Goal: Task Accomplishment & Management: Use online tool/utility

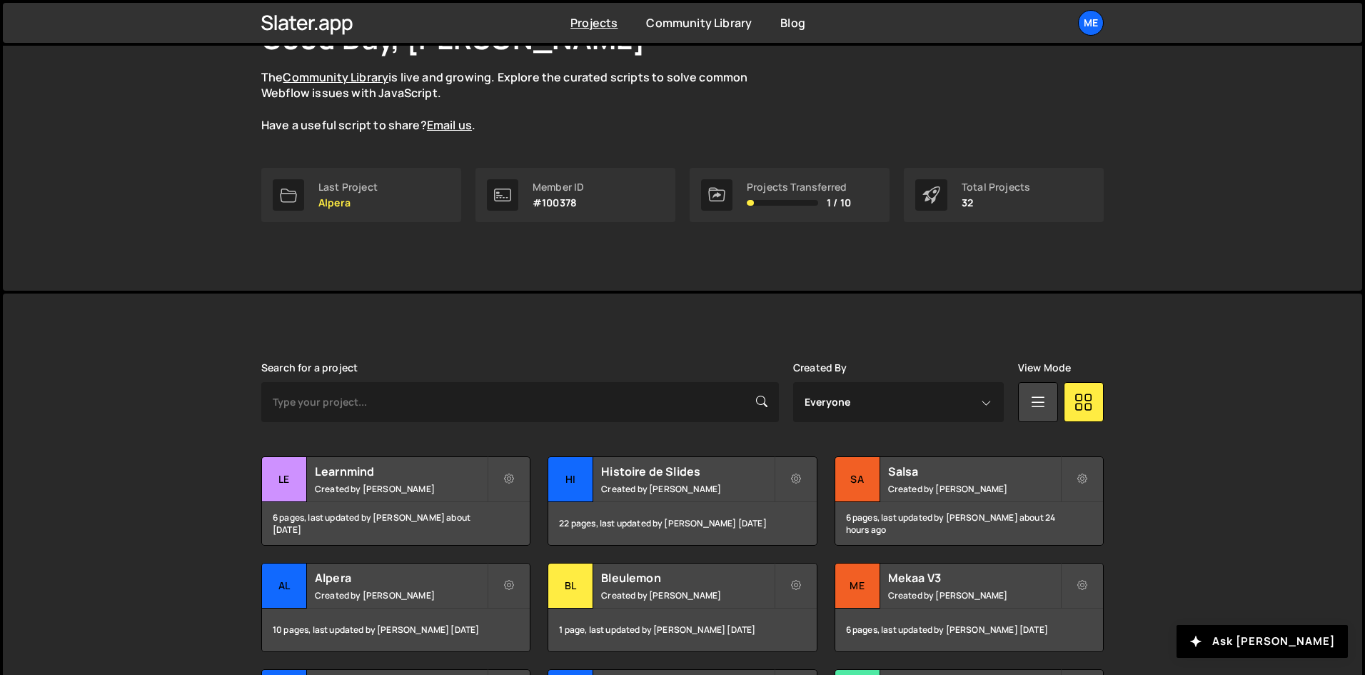
scroll to position [143, 0]
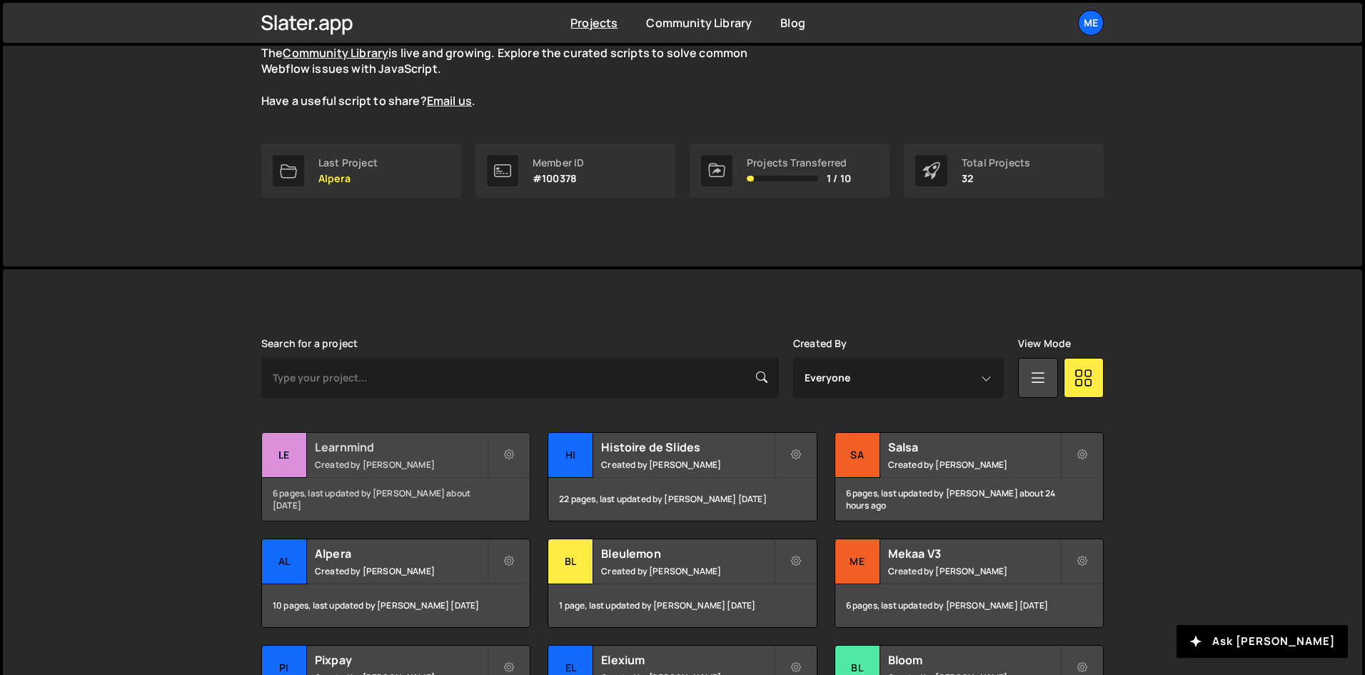
click at [388, 443] on h2 "Learnmind" at bounding box center [401, 447] width 172 height 16
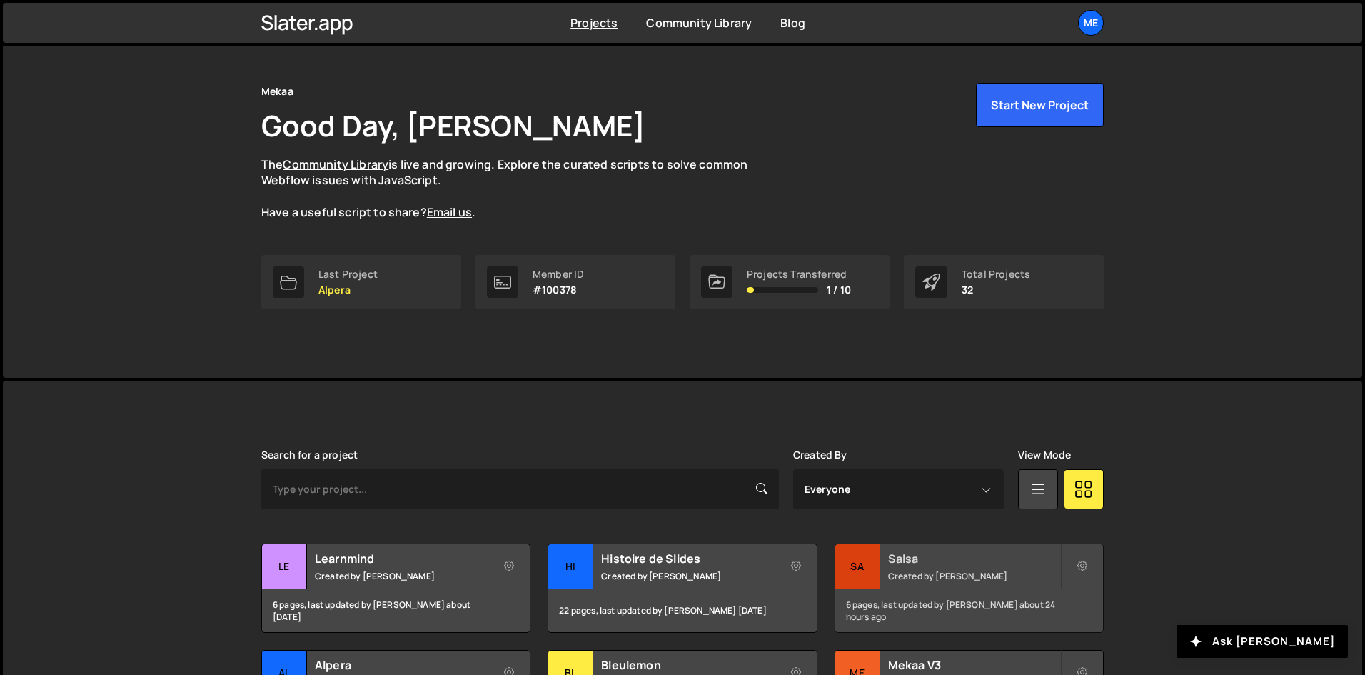
scroll to position [143, 0]
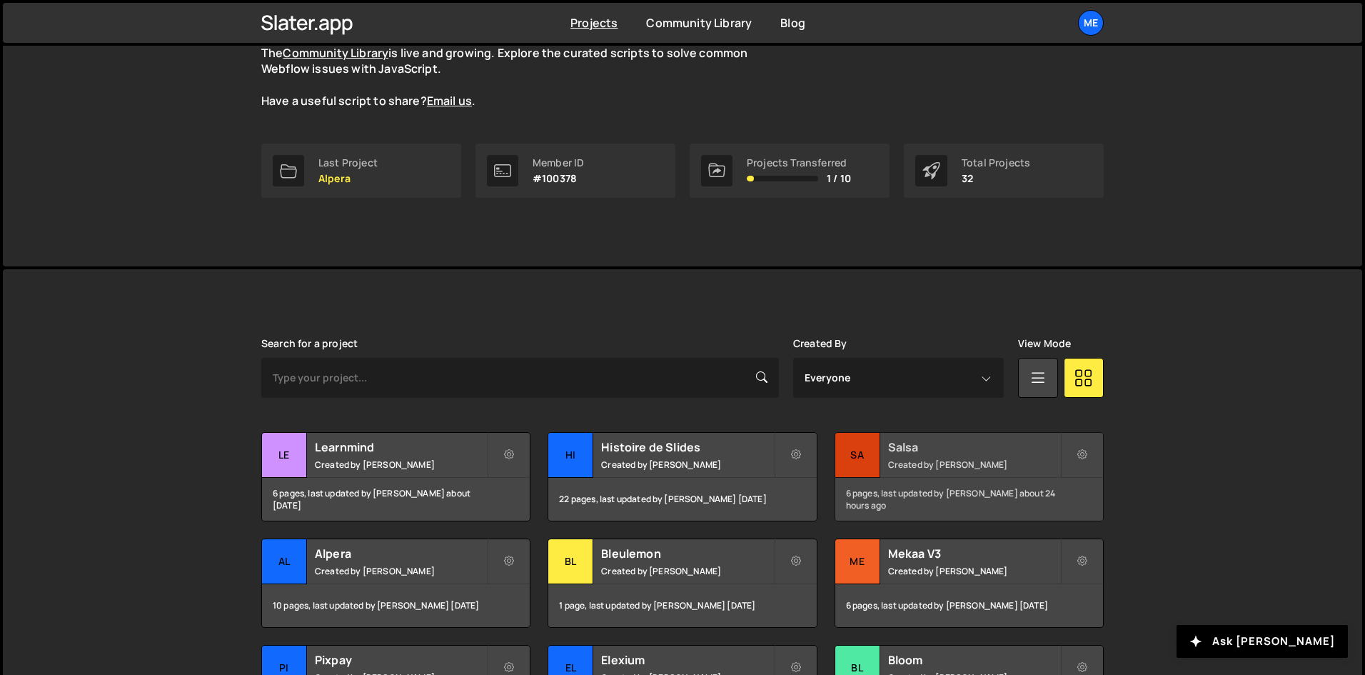
click at [988, 497] on div "6 pages, last updated by [PERSON_NAME] about 24 hours ago" at bounding box center [969, 499] width 268 height 43
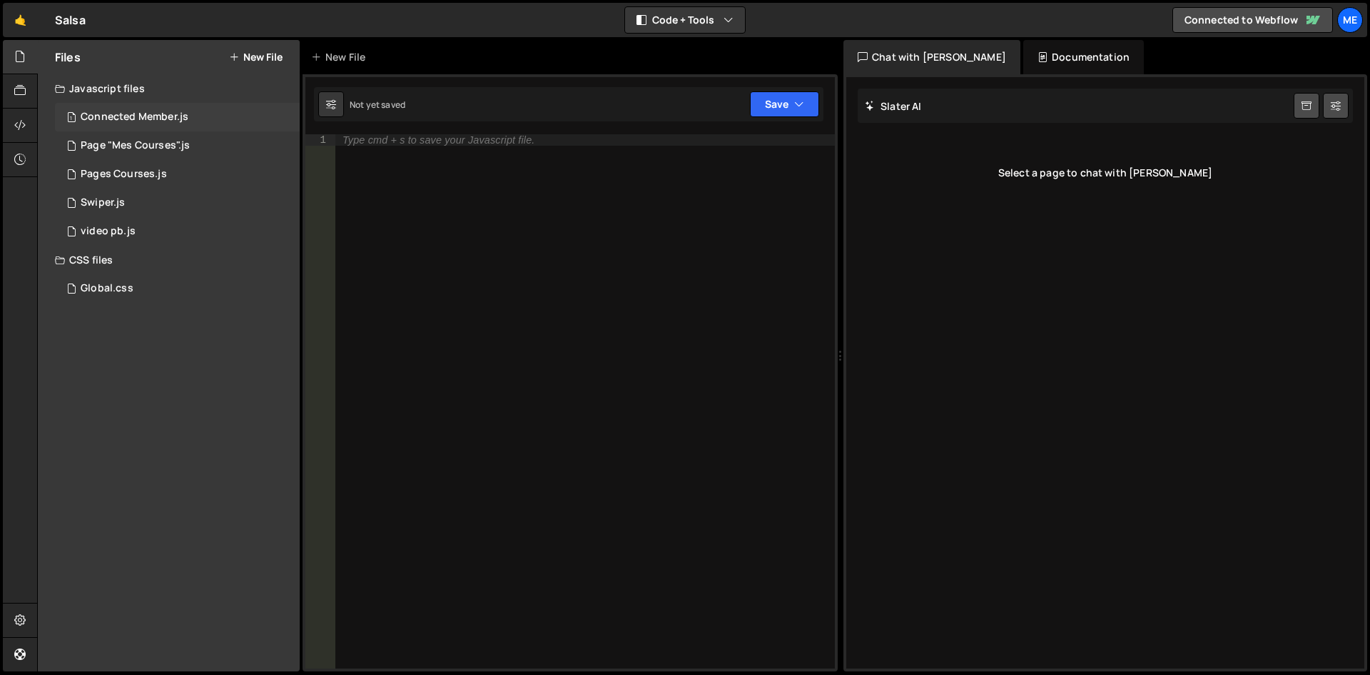
click at [153, 120] on div "Connected Member.js" at bounding box center [135, 117] width 108 height 13
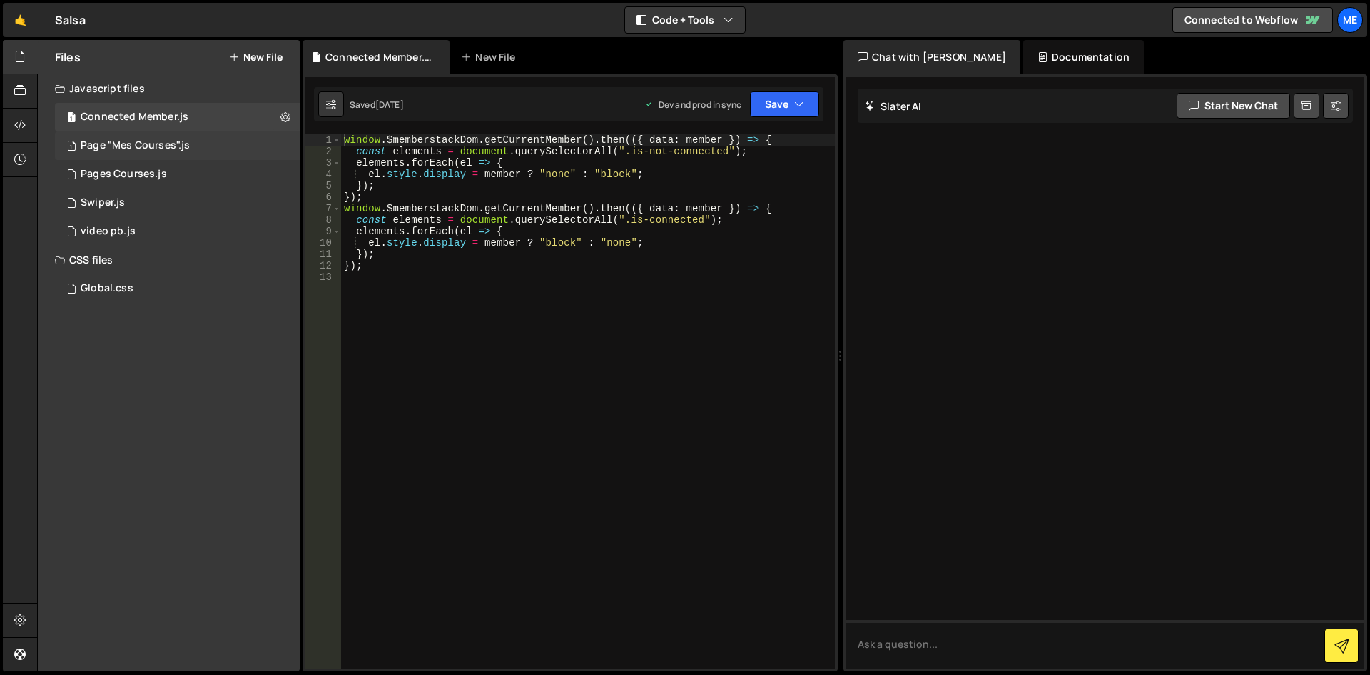
click at [148, 149] on div "Page "Mes Courses".js" at bounding box center [135, 145] width 109 height 13
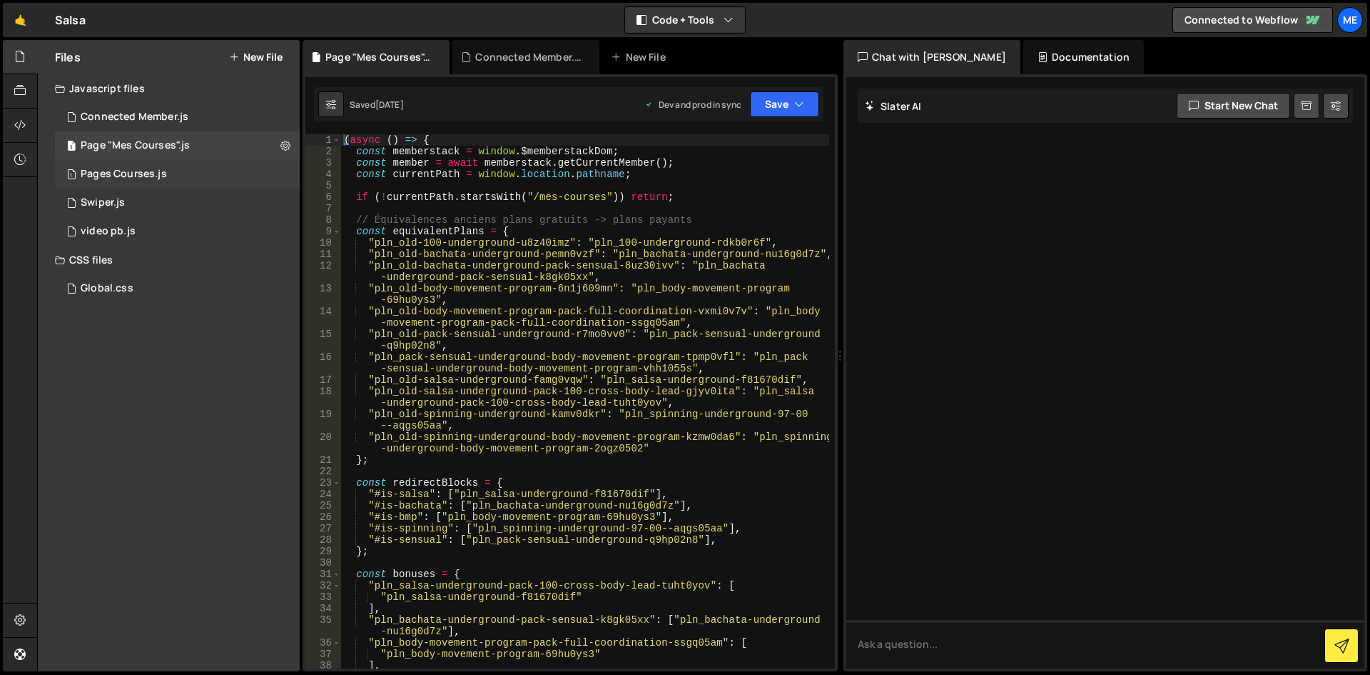
click at [141, 168] on div "Pages Courses.js" at bounding box center [124, 174] width 86 height 13
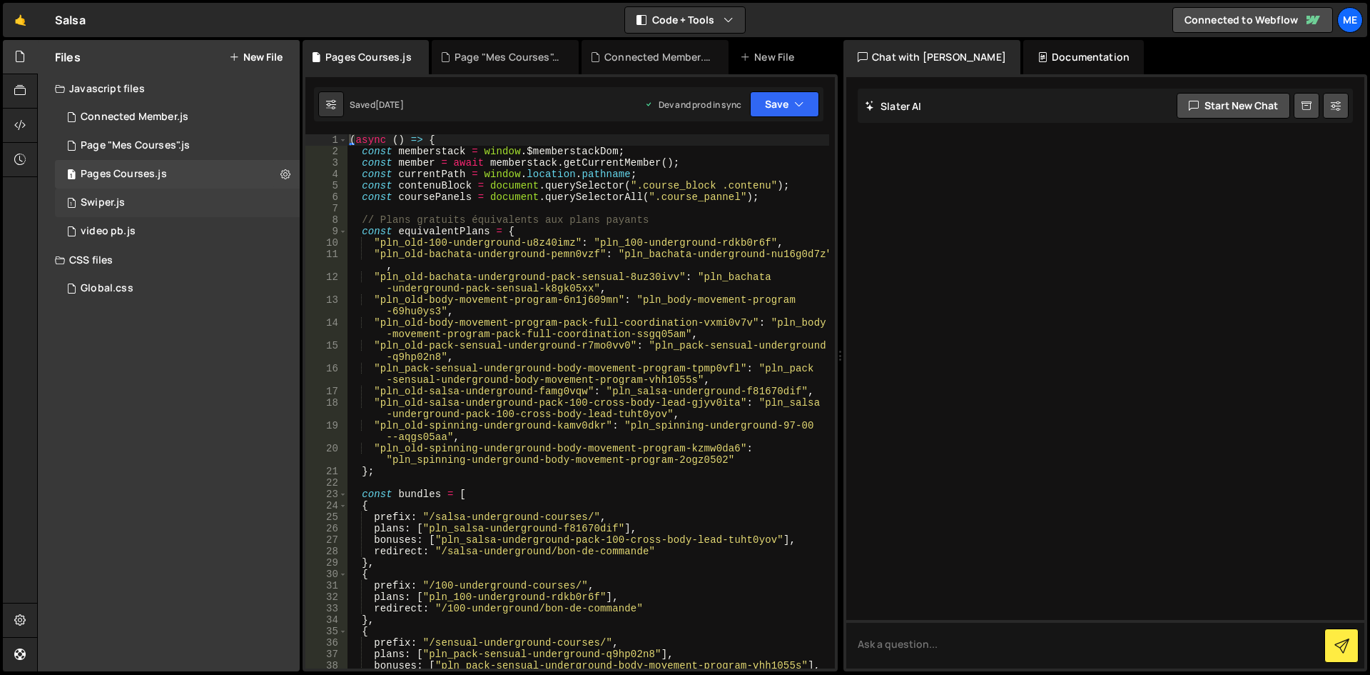
click at [132, 198] on div "1 Swiper.js 0" at bounding box center [177, 202] width 245 height 29
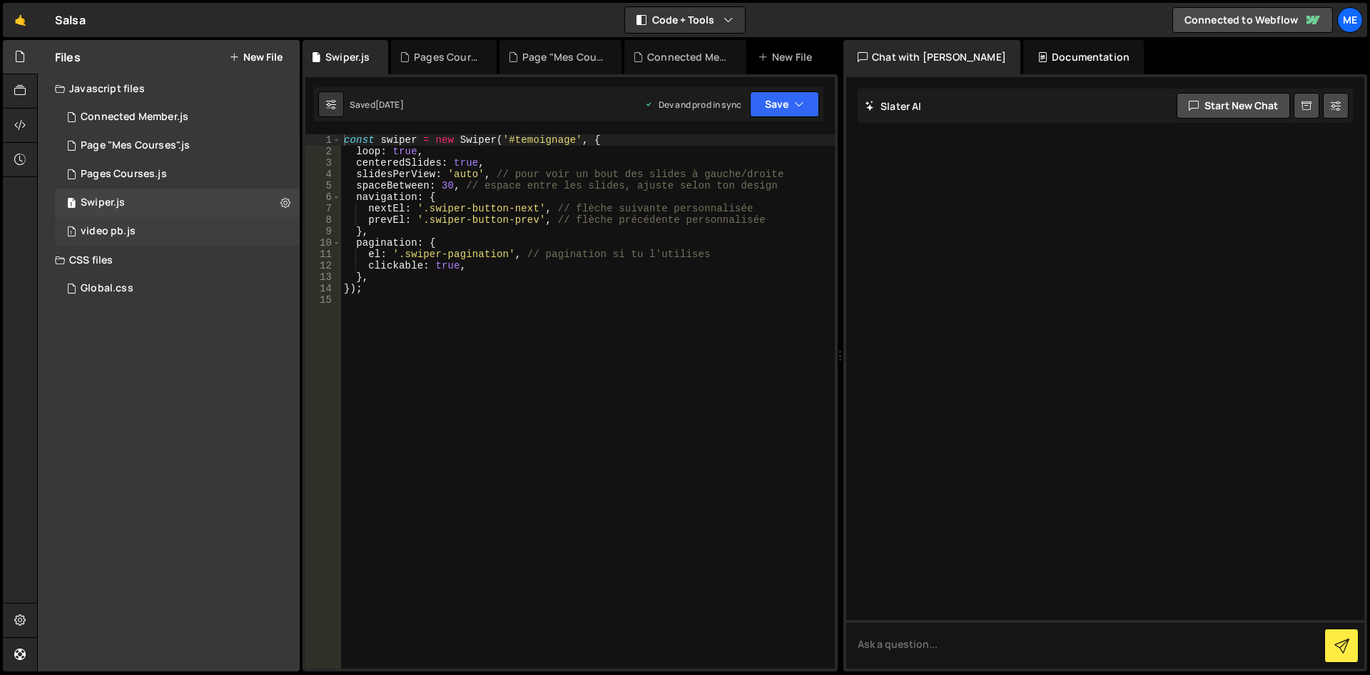
click at [152, 233] on div "1 video pb.js 0" at bounding box center [177, 231] width 245 height 29
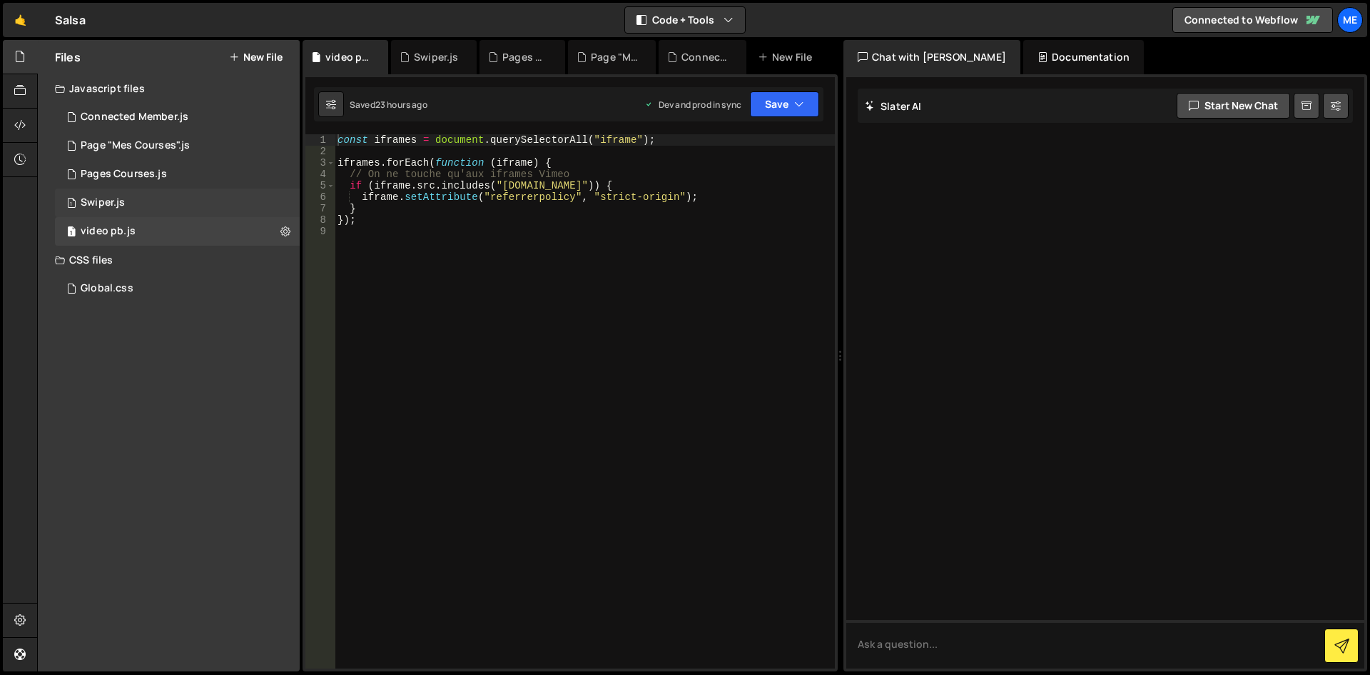
click at [163, 196] on div "1 Swiper.js 0" at bounding box center [177, 202] width 245 height 29
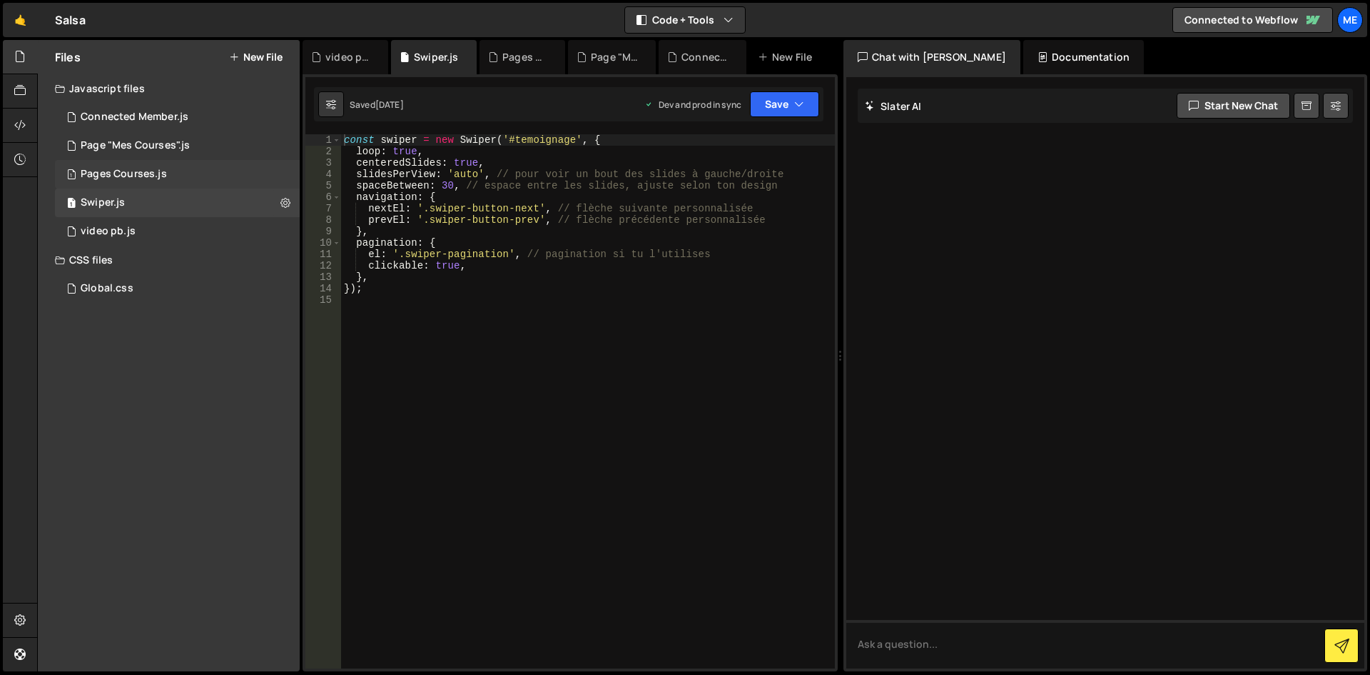
click at [160, 186] on div "1 Pages Courses.js 0" at bounding box center [177, 174] width 245 height 29
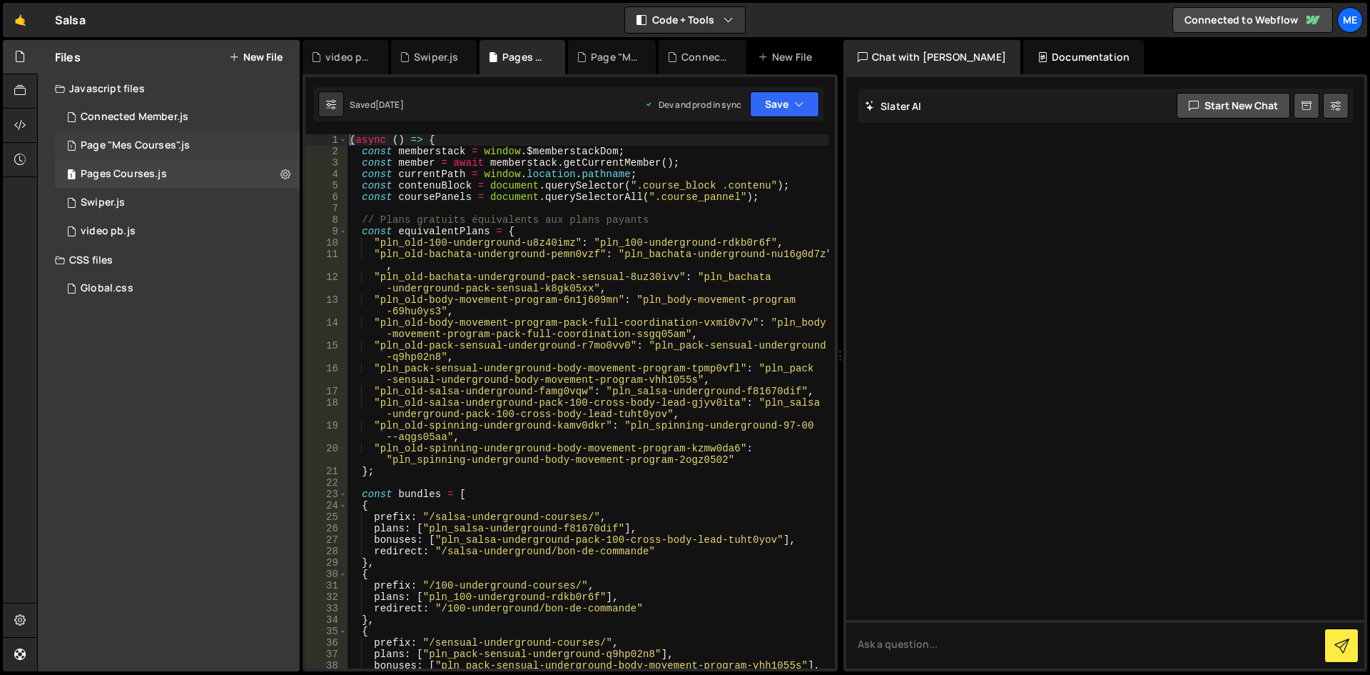
click at [163, 149] on div "Page "Mes Courses".js" at bounding box center [135, 145] width 109 height 13
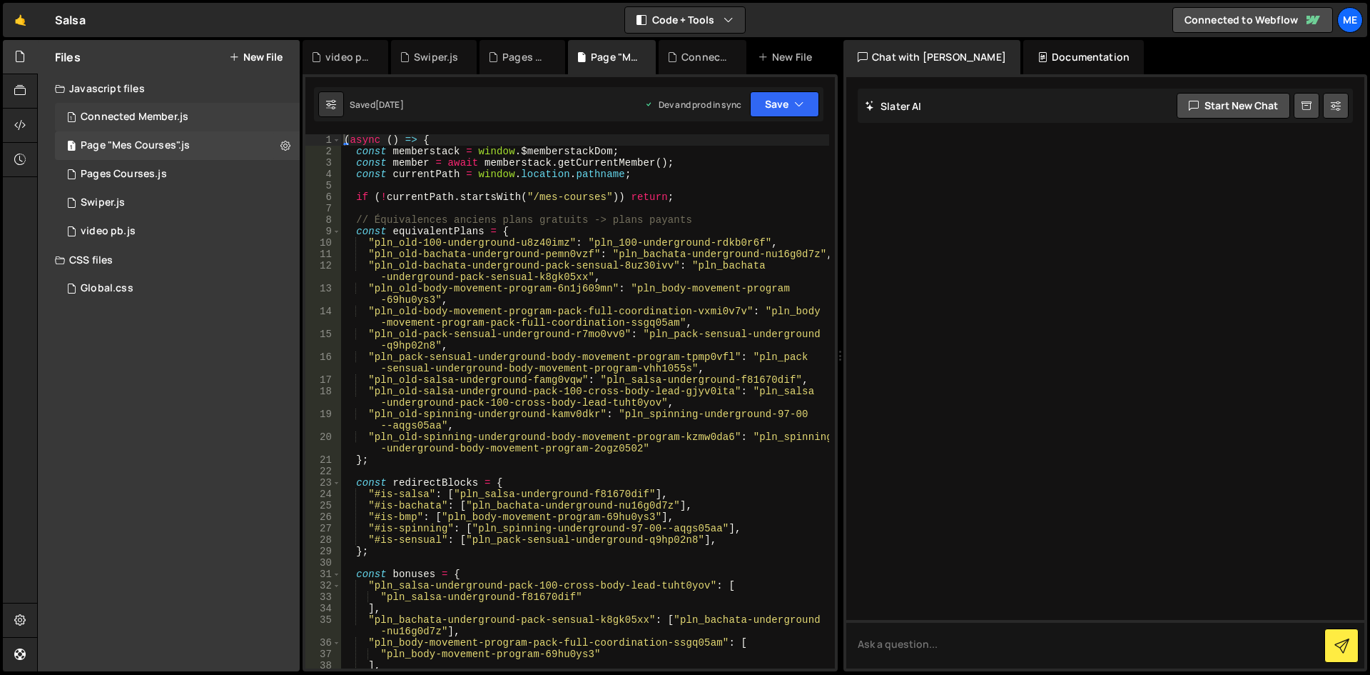
click at [167, 116] on div "Connected Member.js" at bounding box center [135, 117] width 108 height 13
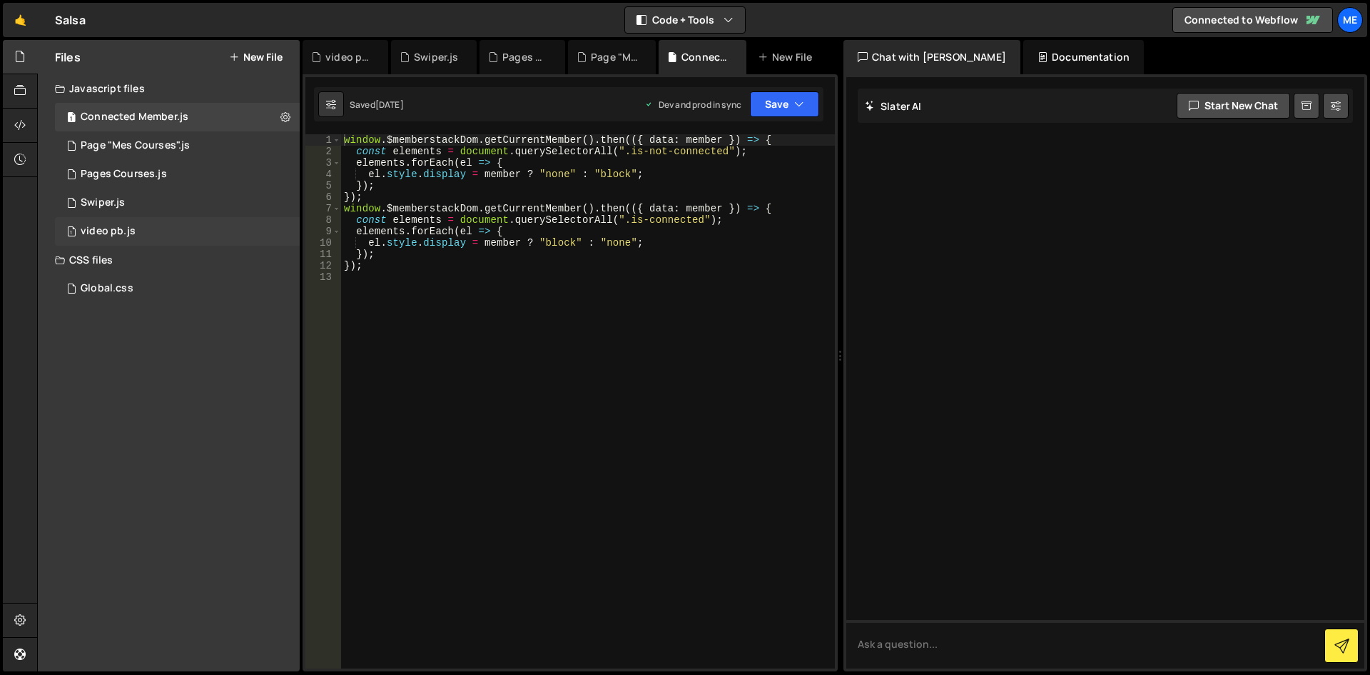
click at [106, 235] on div "video pb.js" at bounding box center [108, 231] width 55 height 13
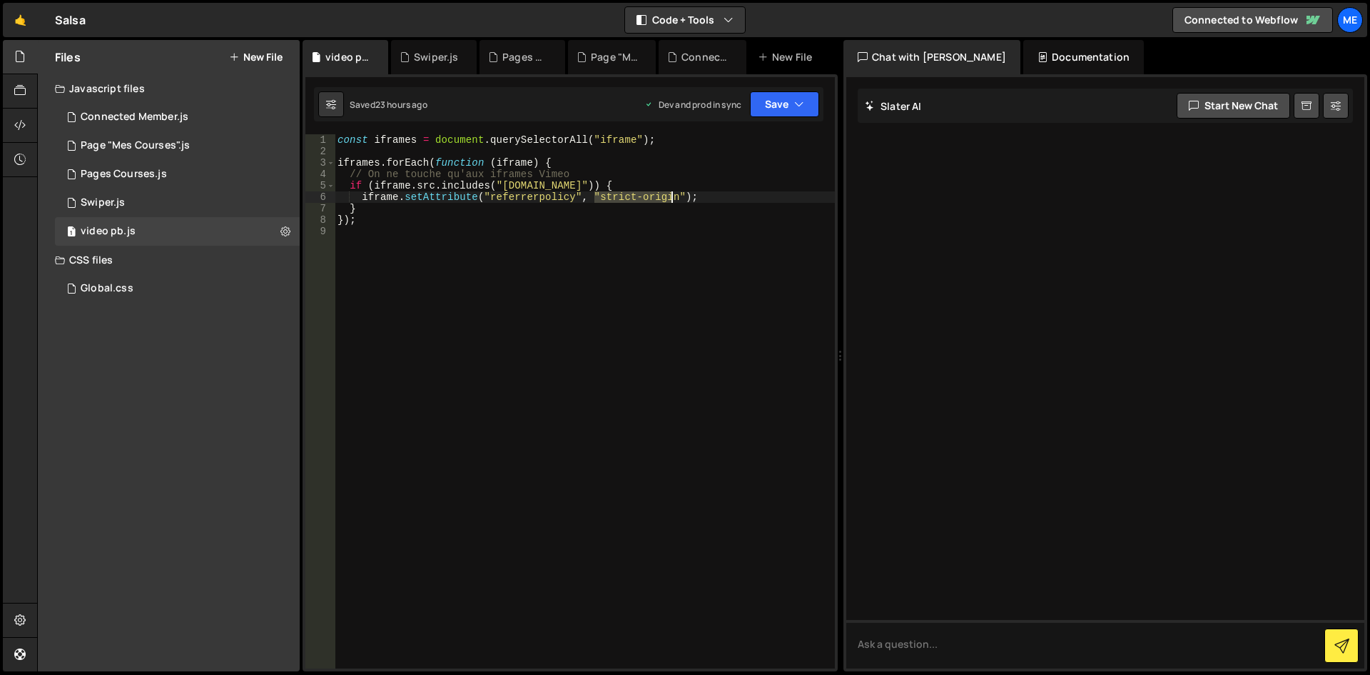
drag, startPoint x: 596, startPoint y: 196, endPoint x: 672, endPoint y: 195, distance: 75.7
click at [672, 195] on div "const iframes = document . querySelectorAll ( "iframe" ) ; iframes . forEach ( …" at bounding box center [585, 412] width 500 height 557
paste textarea "-when-cross-origin"
type textarea "iframe.setAttribute("referrerpolicy", "strict-origin-when-cross-origin");"
click at [699, 275] on div "const iframes = document . querySelectorAll ( "iframe" ) ; iframes . forEach ( …" at bounding box center [585, 412] width 500 height 557
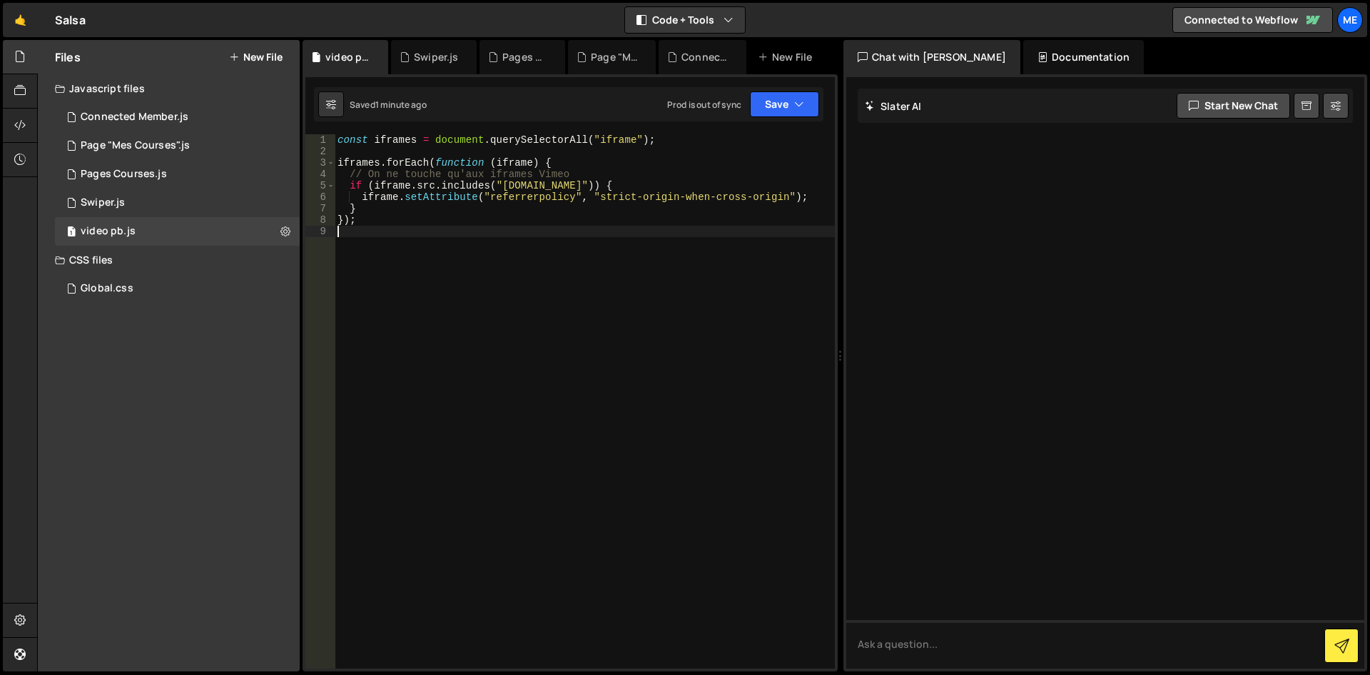
type textarea "});"
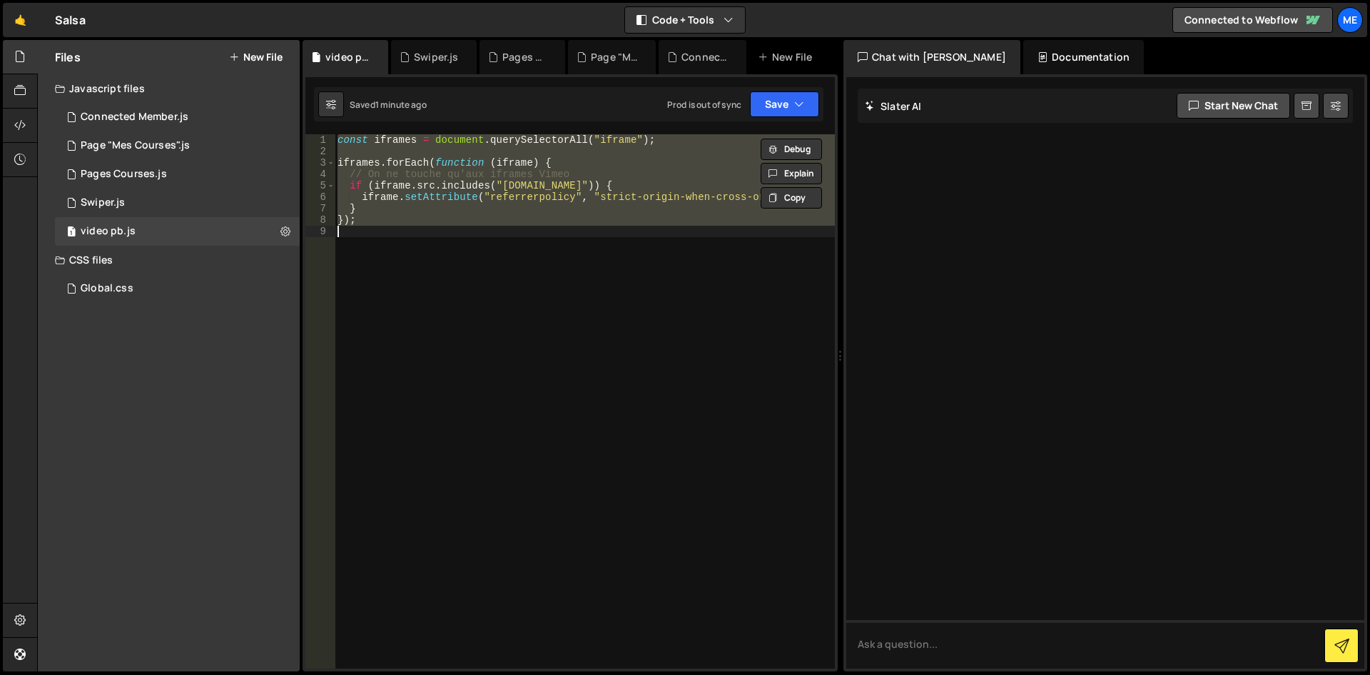
click at [625, 294] on div "const iframes = document . querySelectorAll ( "iframe" ) ; iframes . forEach ( …" at bounding box center [585, 401] width 500 height 534
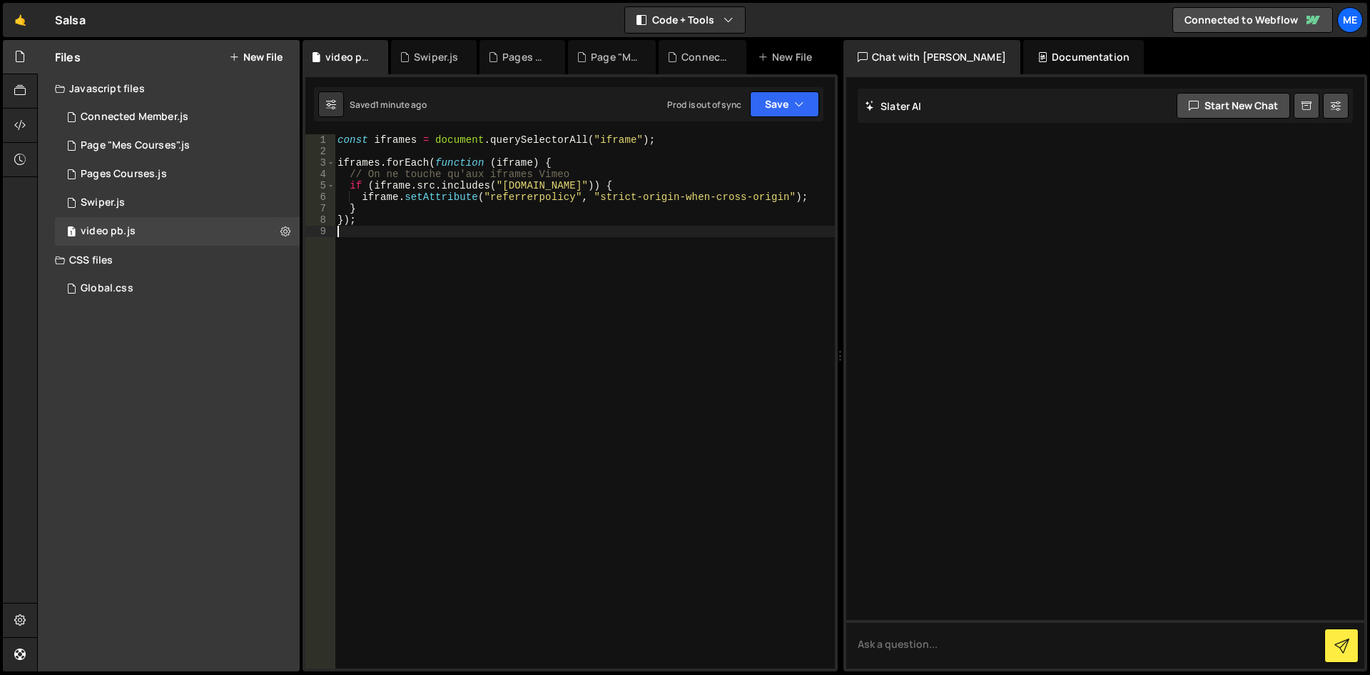
type textarea "});"
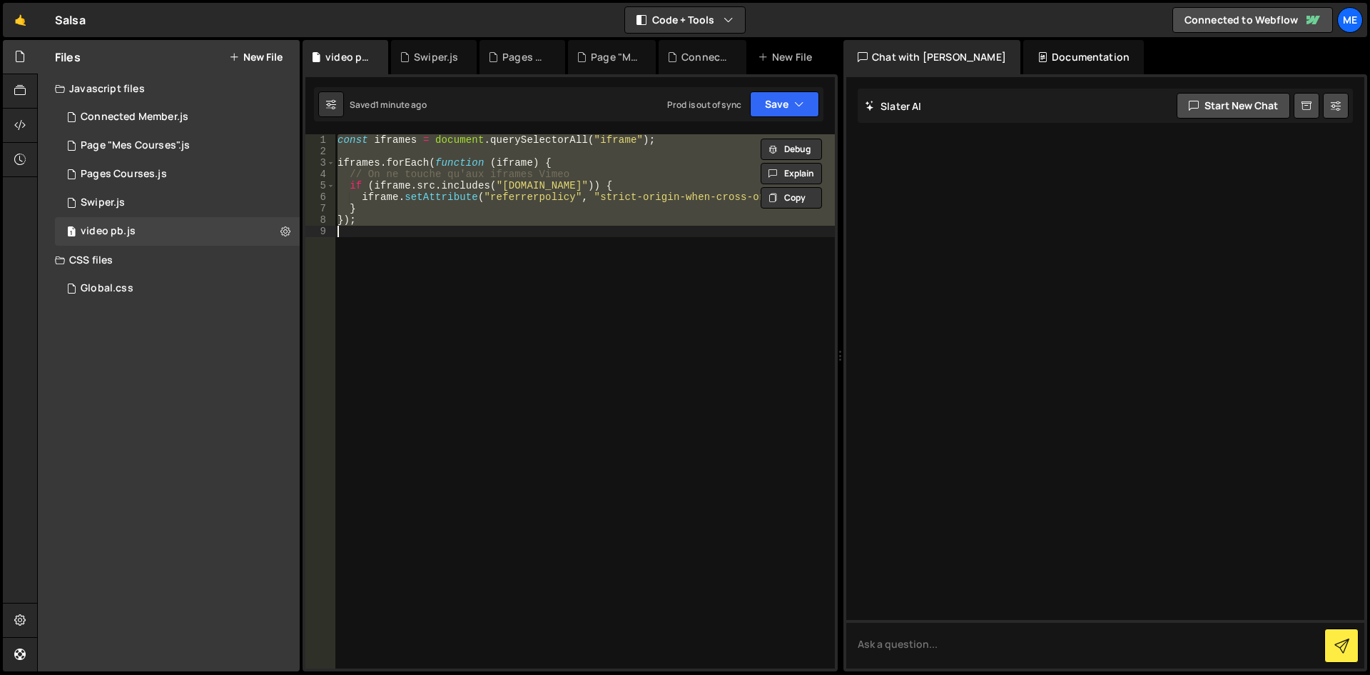
paste textarea
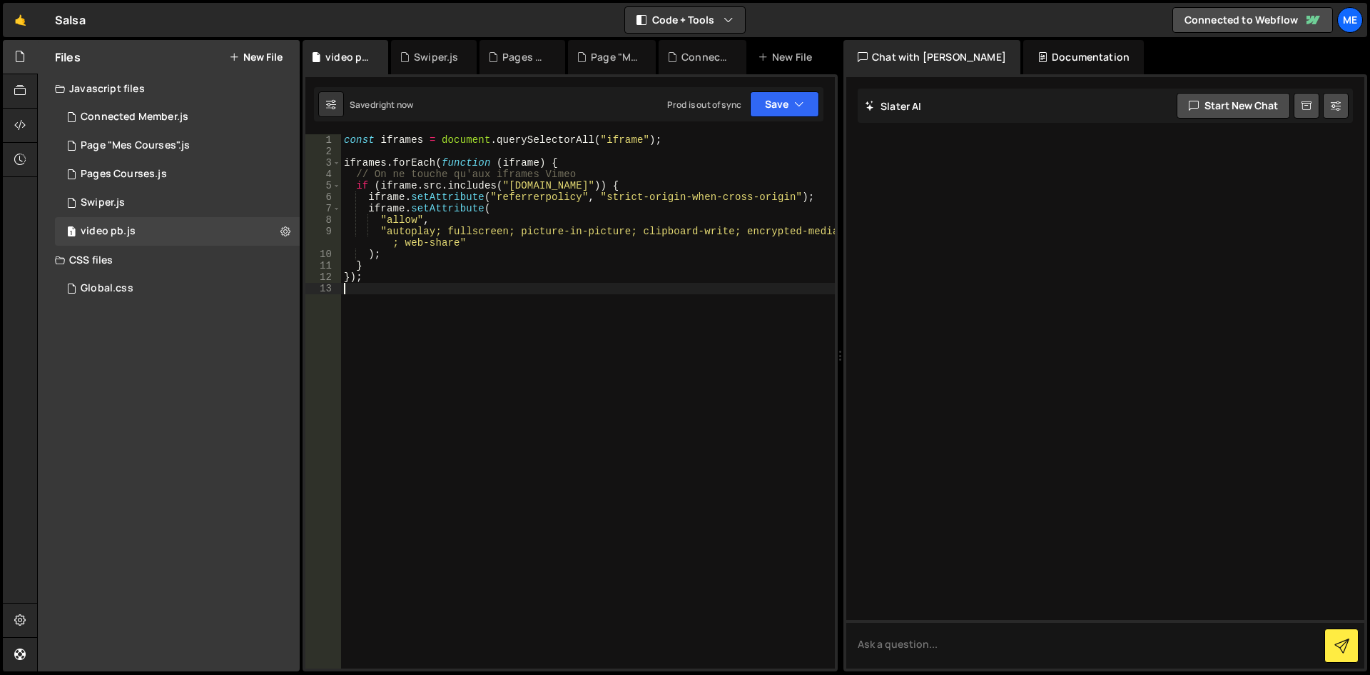
click at [625, 294] on div "const iframes = document . querySelectorAll ( "iframe" ) ; iframes . forEach ( …" at bounding box center [588, 412] width 494 height 557
click at [599, 287] on div "const iframes = document . querySelectorAll ( "iframe" ) ; iframes . forEach ( …" at bounding box center [588, 412] width 494 height 557
click at [632, 287] on div "const iframes = document . querySelectorAll ( "iframe" ) ; iframes . forEach ( …" at bounding box center [588, 412] width 494 height 557
click at [658, 182] on div "const iframes = document . querySelectorAll ( "iframe" ) ; iframes . forEach ( …" at bounding box center [588, 412] width 494 height 557
click at [800, 105] on icon "button" at bounding box center [799, 104] width 10 height 14
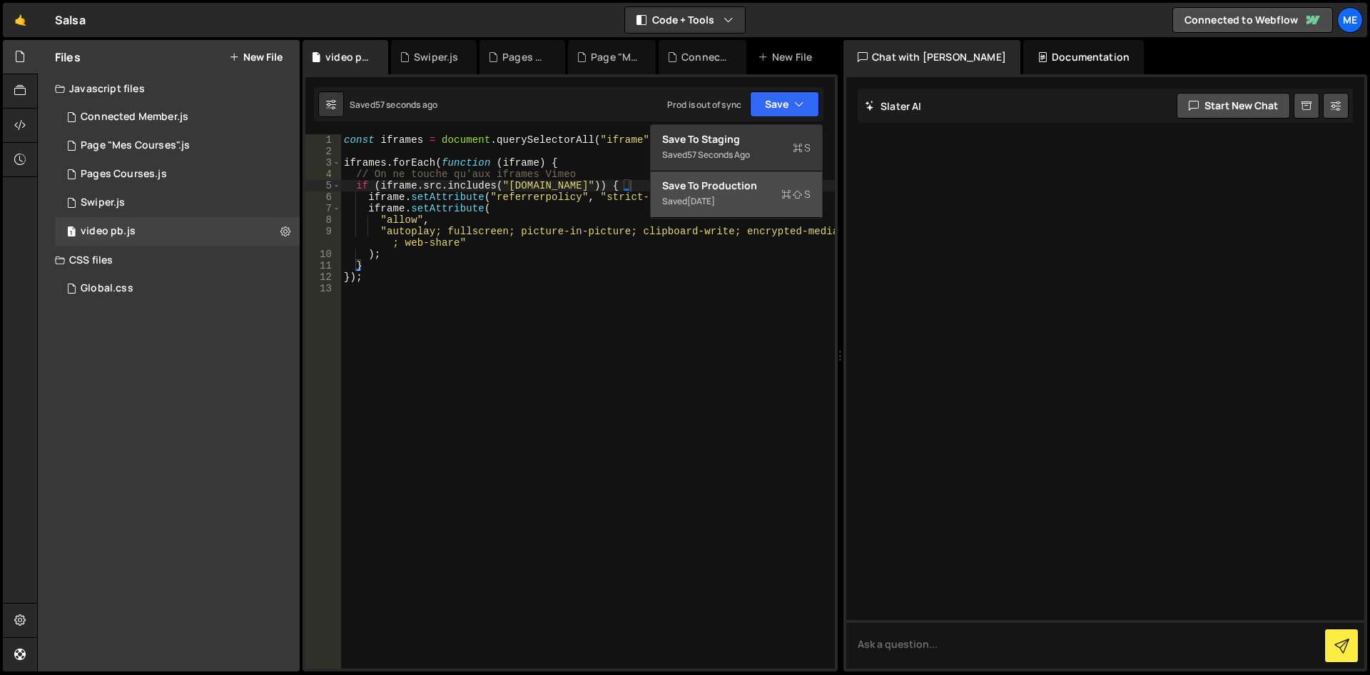
click at [751, 191] on div "Save to Production S" at bounding box center [736, 185] width 148 height 14
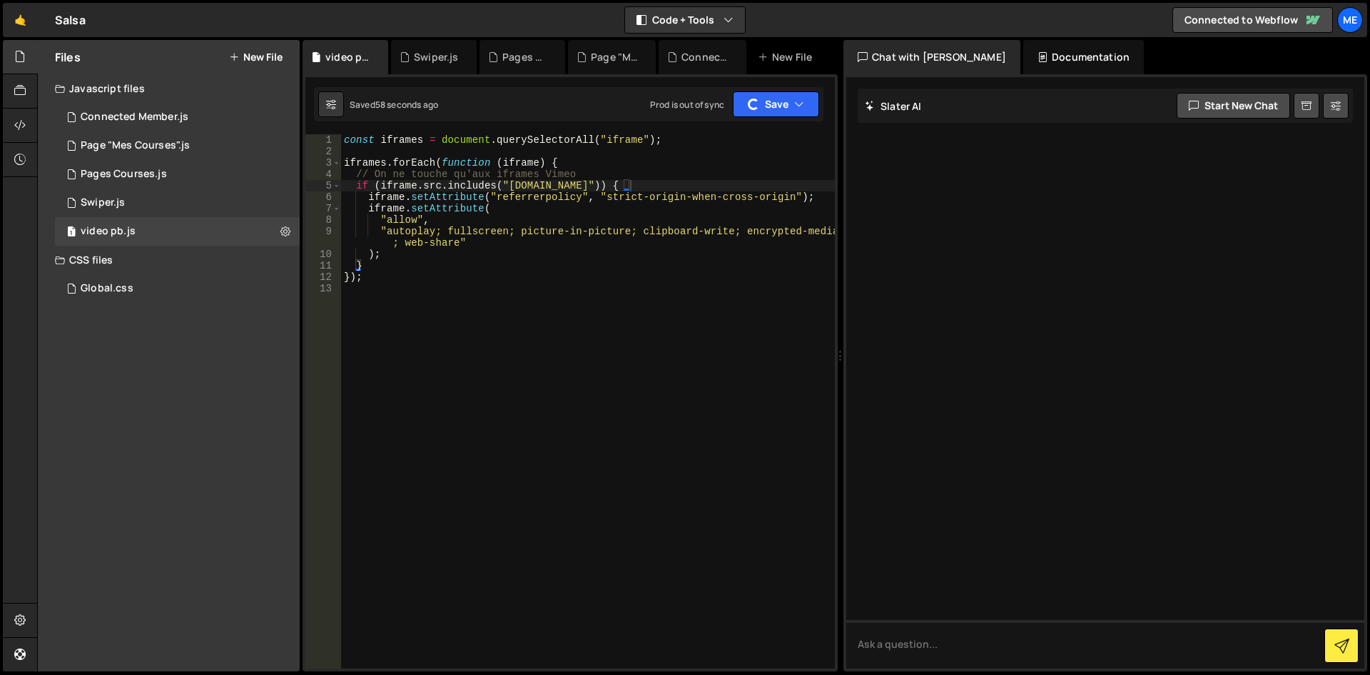
click at [735, 226] on div "const iframes = document . querySelectorAll ( "iframe" ) ; iframes . forEach ( …" at bounding box center [588, 412] width 494 height 557
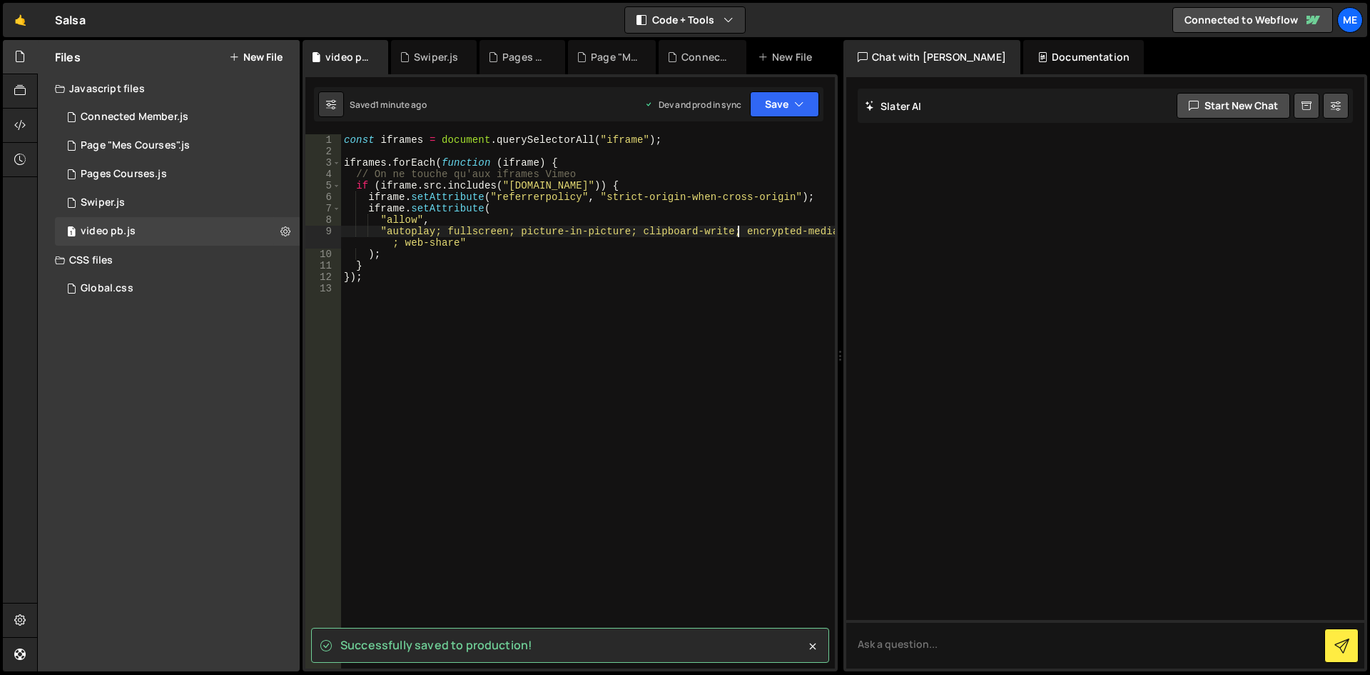
click at [699, 266] on div "const iframes = document . querySelectorAll ( "iframe" ) ; iframes . forEach ( …" at bounding box center [588, 412] width 494 height 557
type textarea "}"
